Goal: Register for event/course

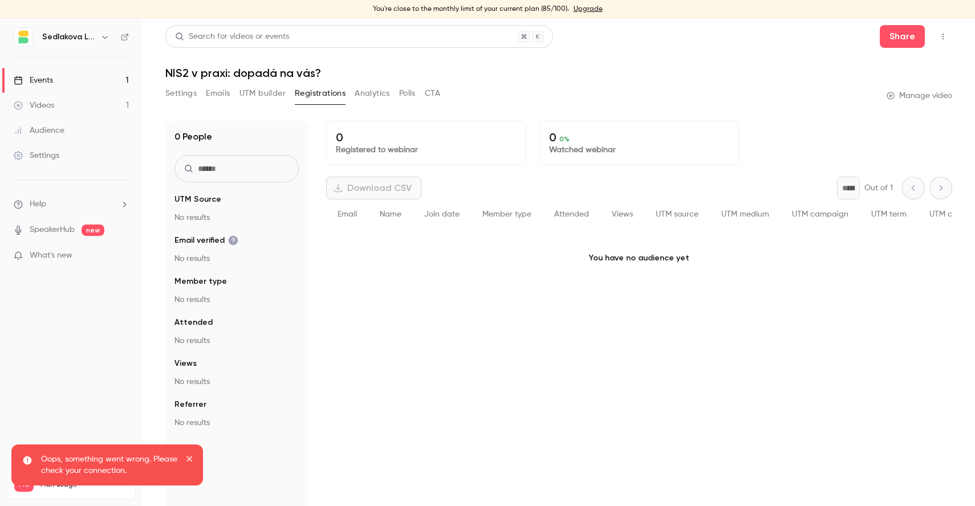
click at [82, 85] on link "Events 1" at bounding box center [71, 80] width 143 height 25
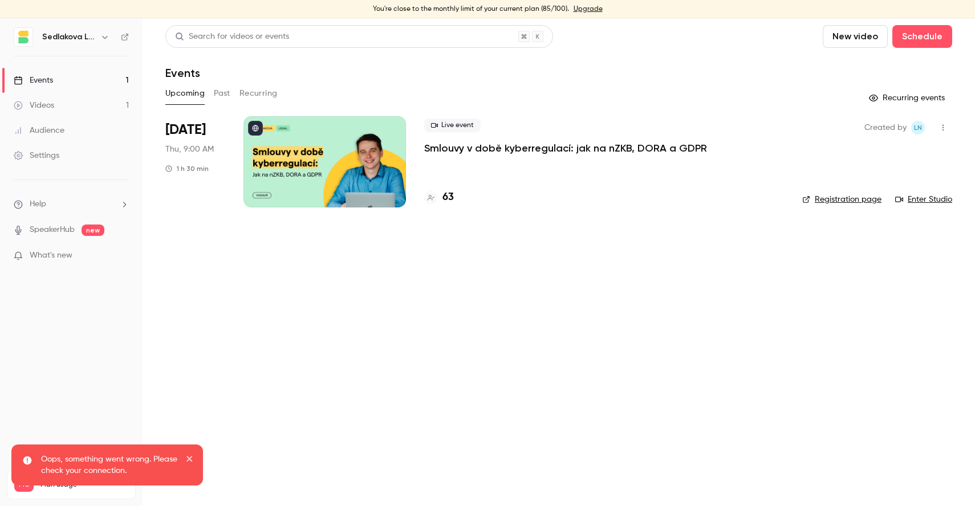
click at [412, 139] on li "[DATE] Thu, 9:00 AM 1 h 30 min Live event Smlouvy v době kyberregulací: jak na …" at bounding box center [558, 168] width 787 height 105
click at [445, 144] on p "Smlouvy v době kyberregulací: jak na nZKB, DORA a GDPR" at bounding box center [565, 148] width 283 height 14
